Goal: Transaction & Acquisition: Purchase product/service

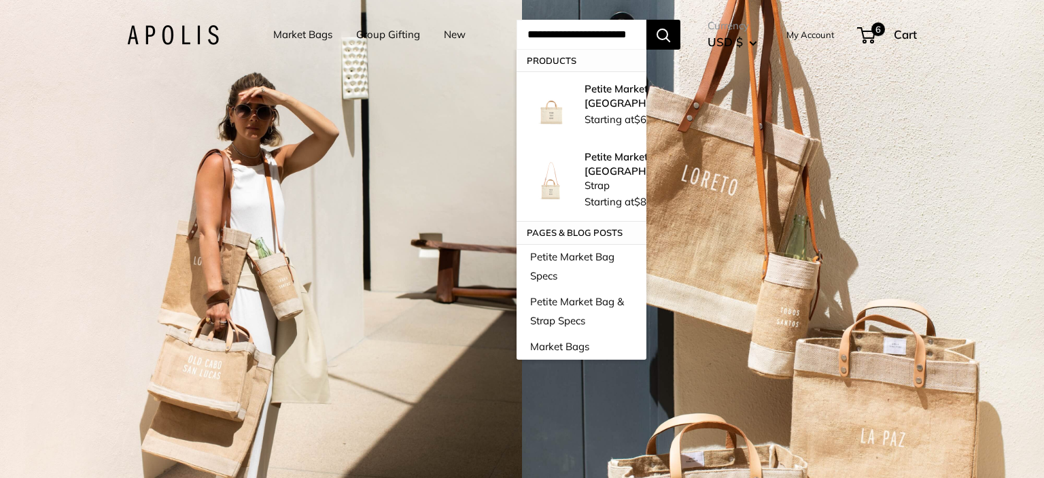
type input "**********"
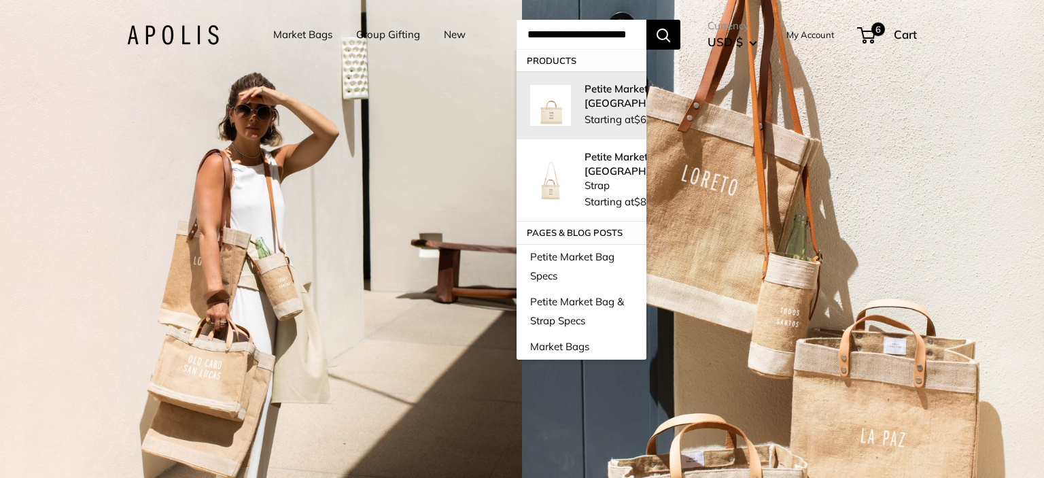
click at [620, 97] on strong "Petite Market Bag in [GEOGRAPHIC_DATA]" at bounding box center [638, 95] width 107 height 27
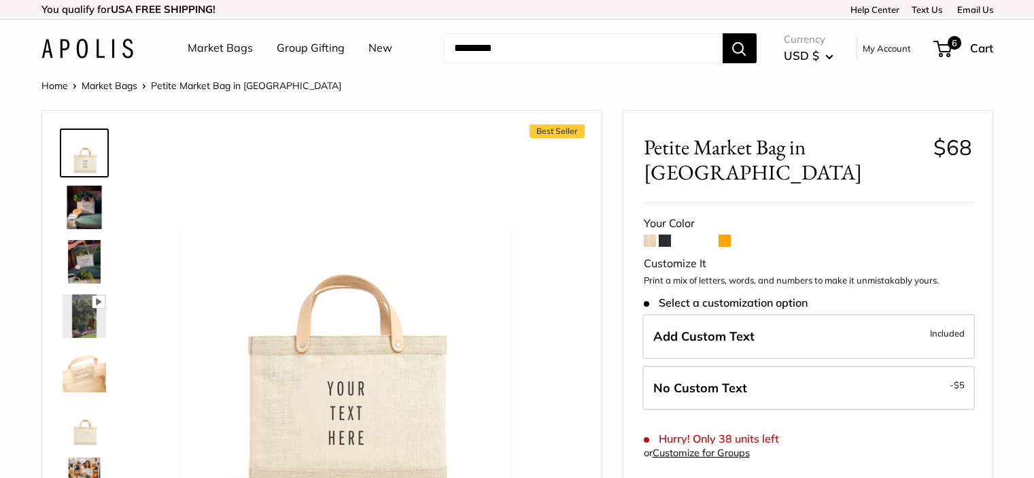
click at [746, 368] on label "No Custom Text - $5" at bounding box center [808, 388] width 332 height 45
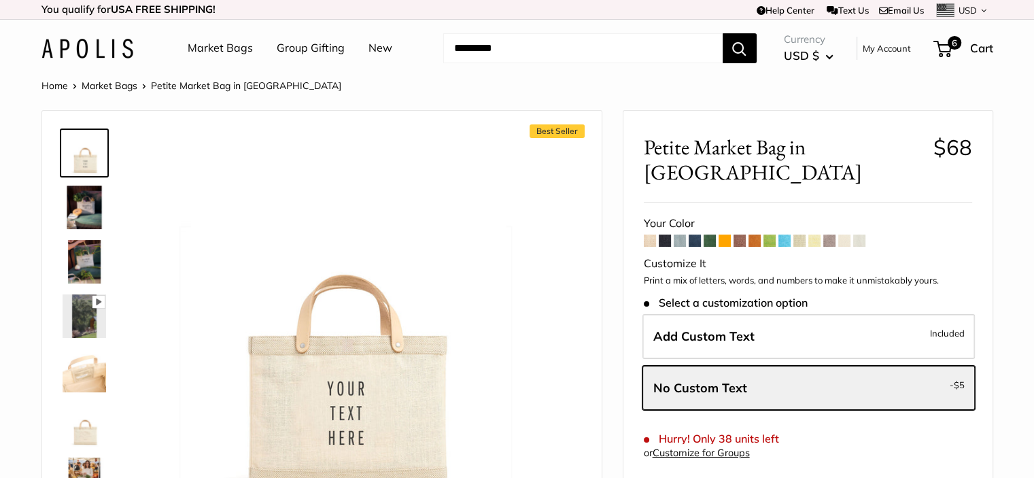
click at [707, 380] on span "No Custom Text" at bounding box center [700, 388] width 94 height 16
click at [733, 319] on label "Add Custom Text Included" at bounding box center [808, 336] width 332 height 45
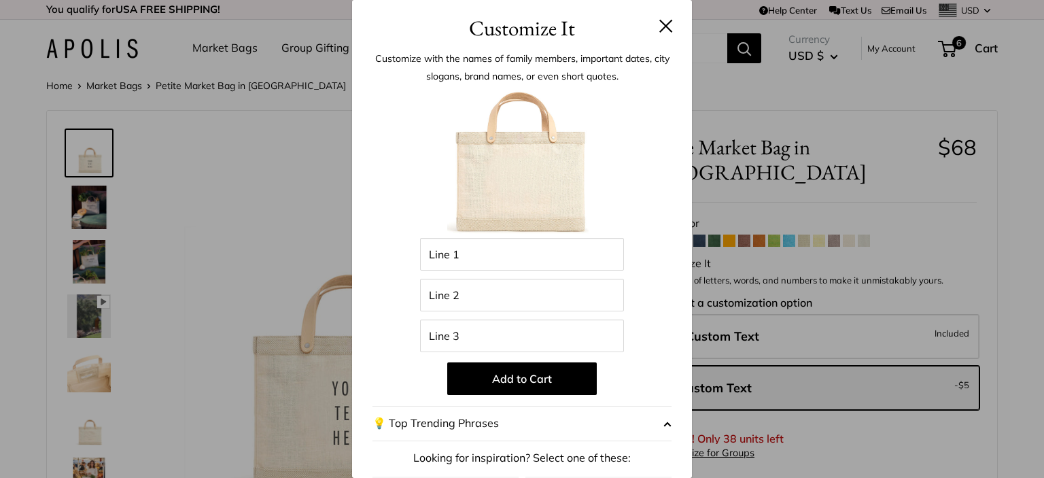
click at [659, 26] on button at bounding box center [666, 26] width 14 height 14
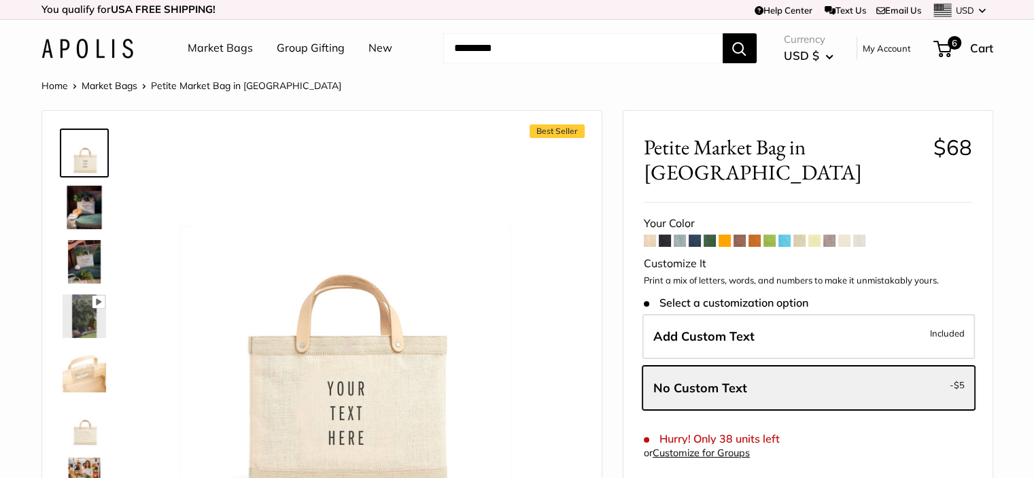
click at [751, 366] on label "No Custom Text - $5" at bounding box center [808, 388] width 332 height 45
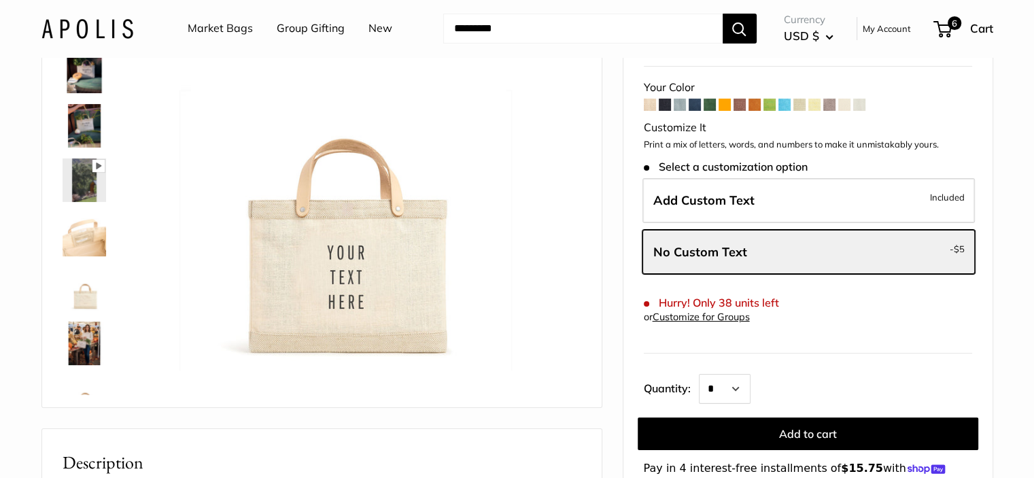
click at [759, 417] on button "Add to cart" at bounding box center [808, 433] width 341 height 33
